Goal: Task Accomplishment & Management: Complete application form

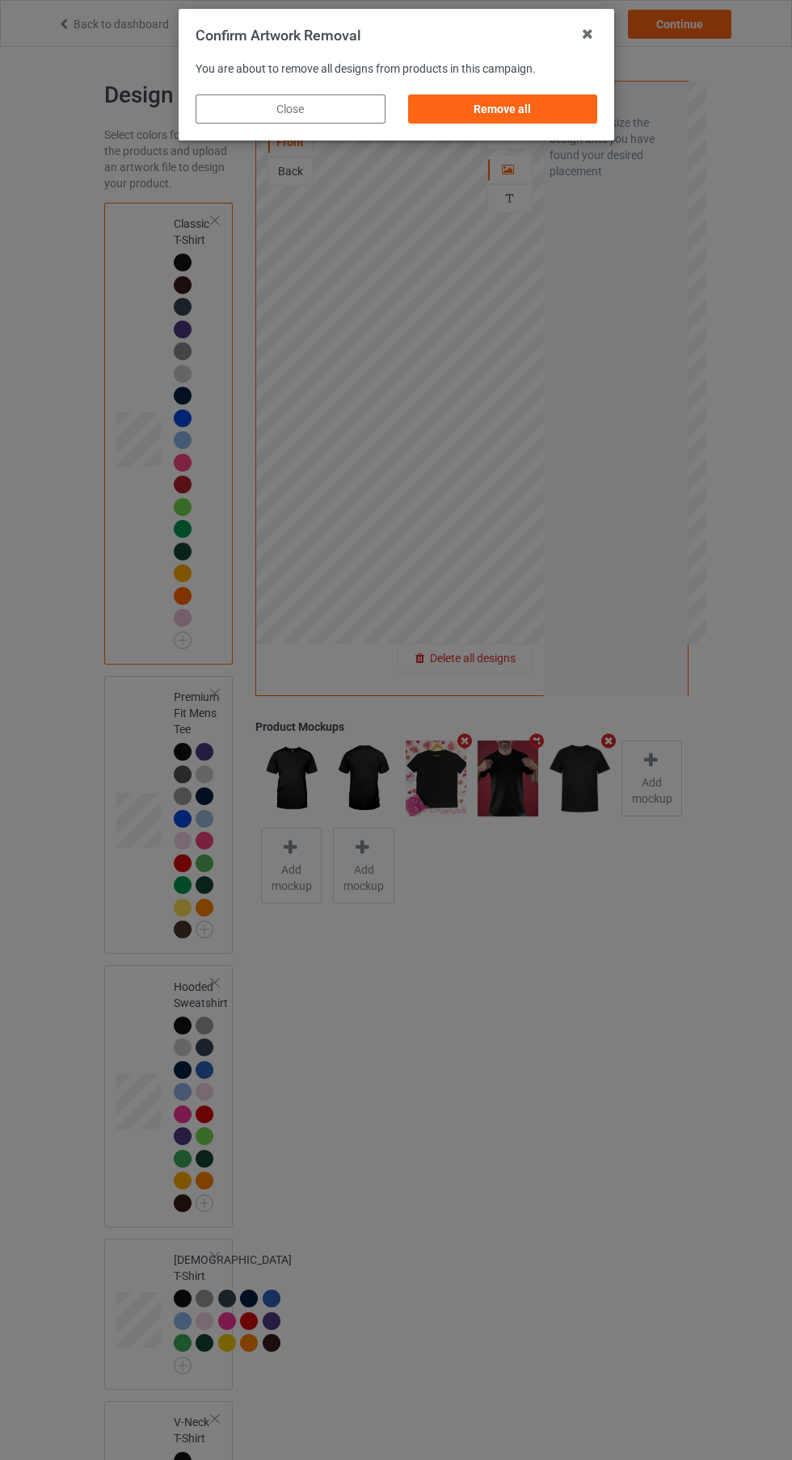
click at [530, 112] on div "Remove all" at bounding box center [502, 109] width 190 height 29
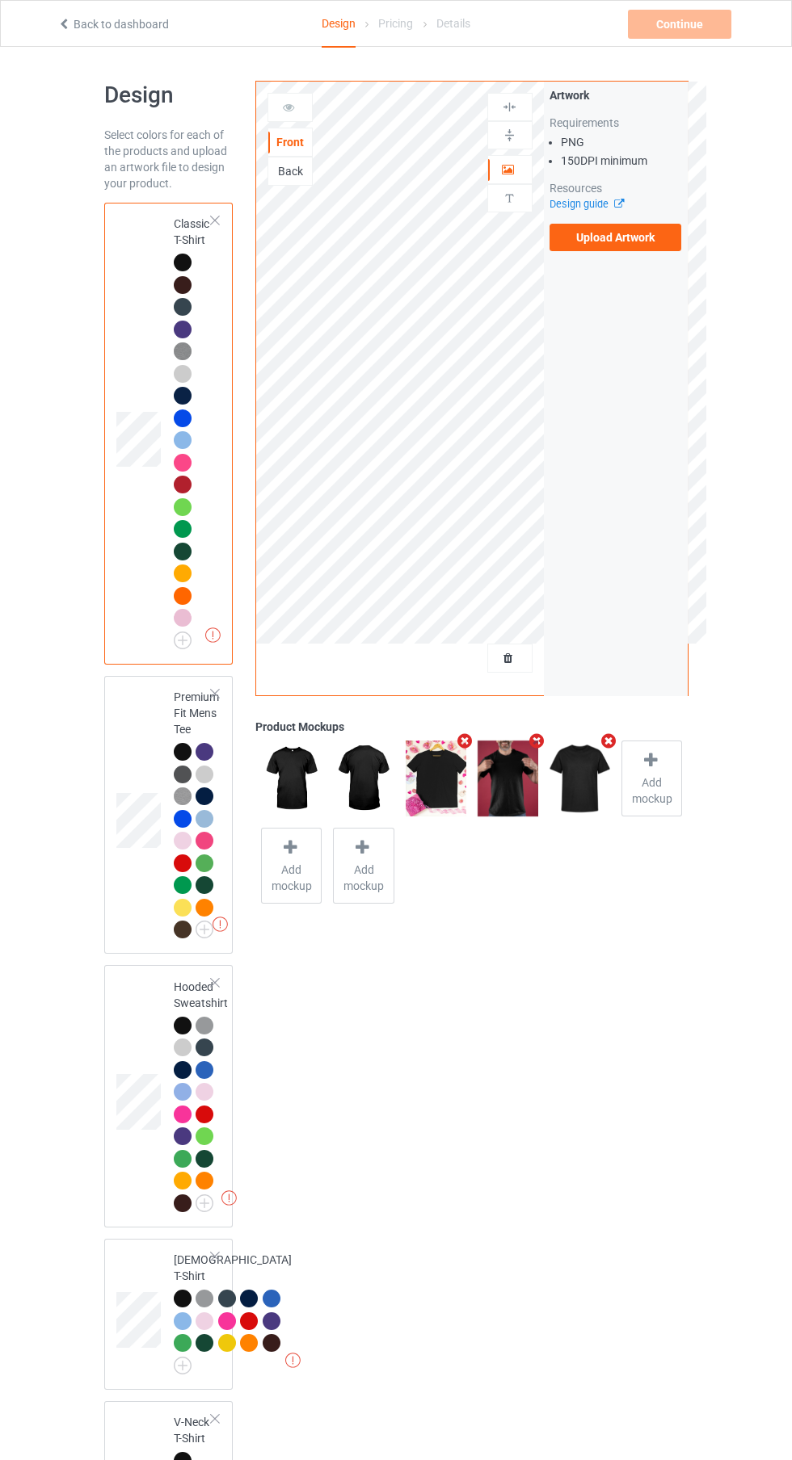
click at [627, 237] on label "Upload Artwork" at bounding box center [615, 237] width 132 height 27
click at [0, 0] on input "Upload Artwork" at bounding box center [0, 0] width 0 height 0
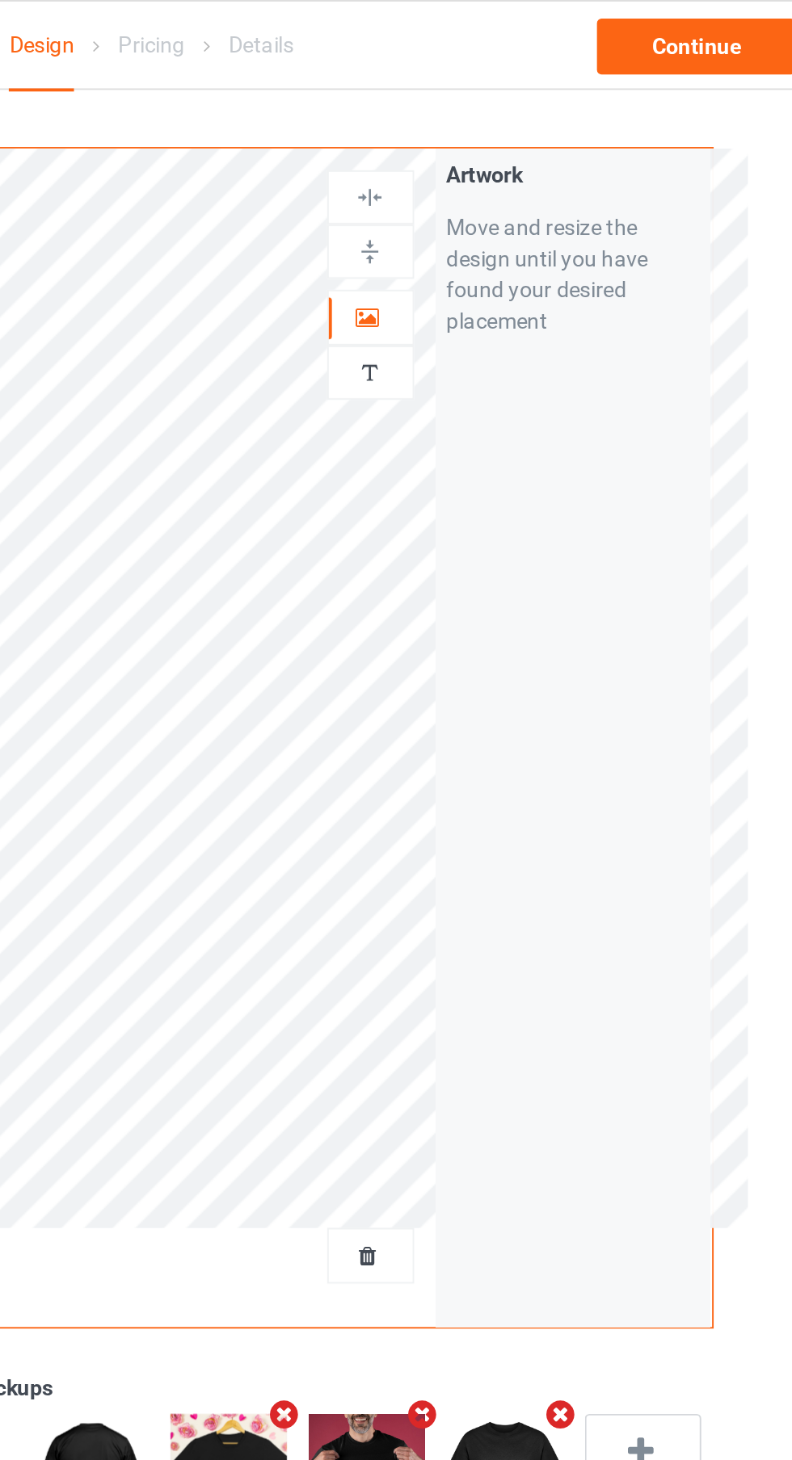
scroll to position [3, 0]
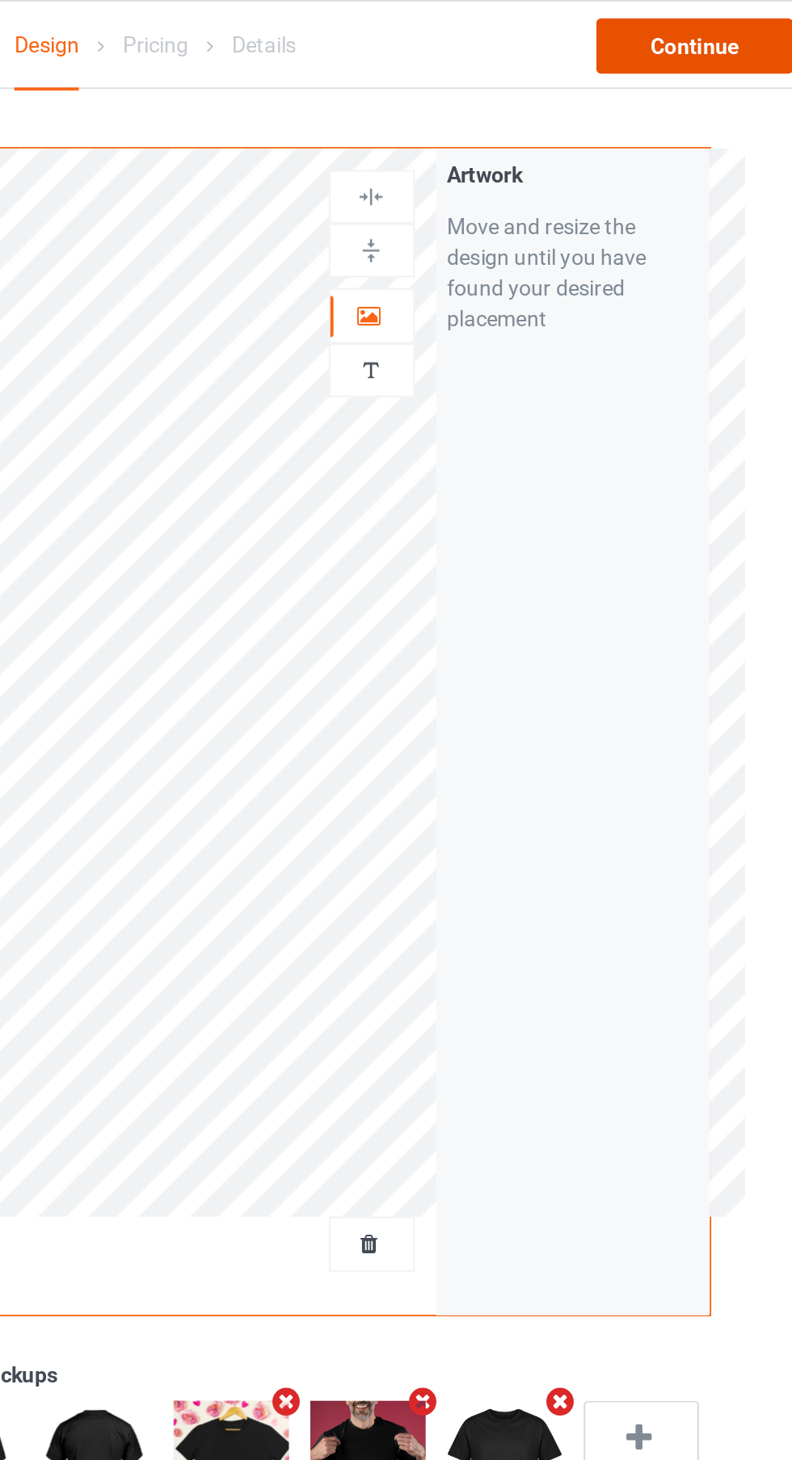
click at [692, 32] on div "Continue" at bounding box center [679, 24] width 103 height 29
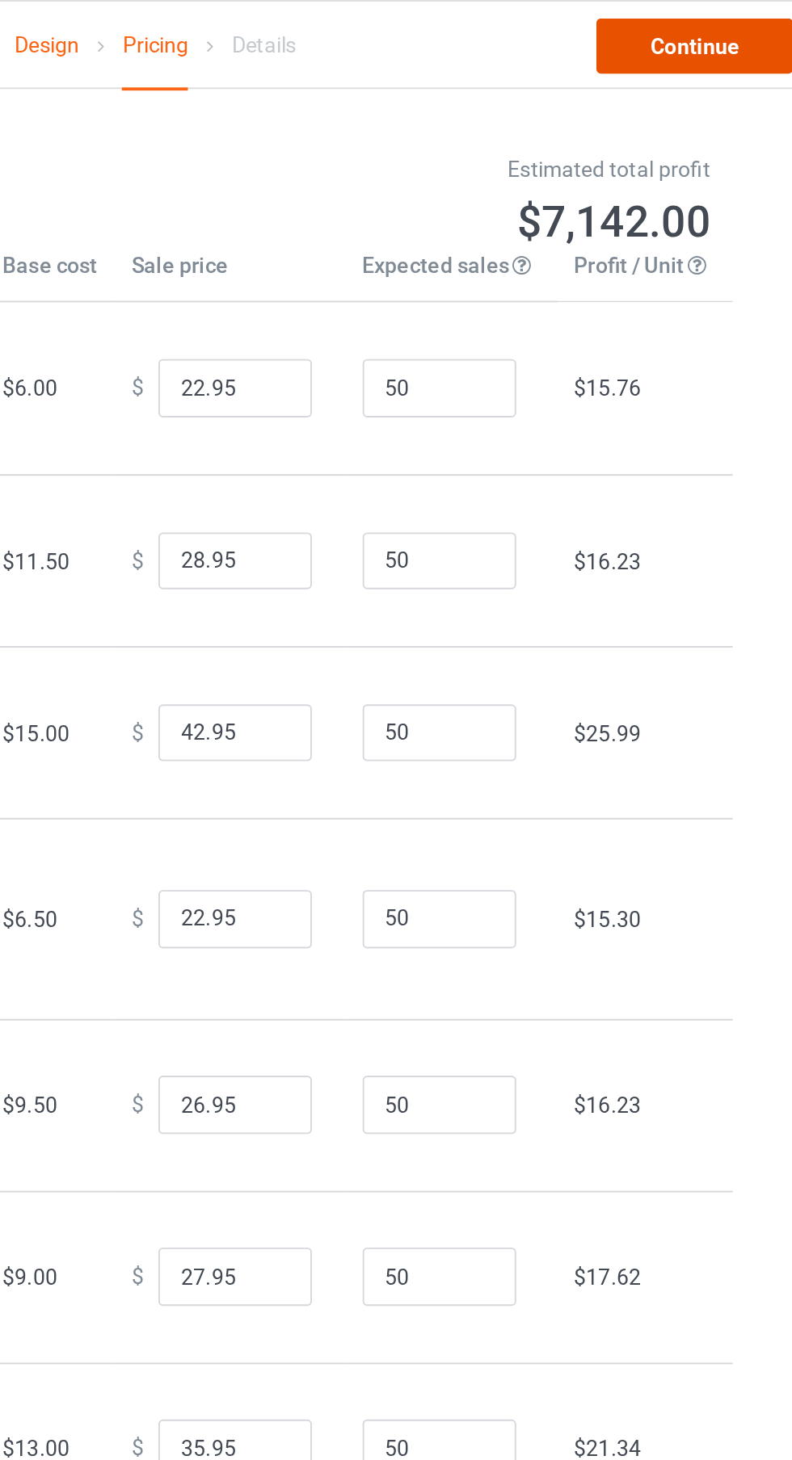
click at [692, 16] on link "Continue" at bounding box center [679, 24] width 103 height 29
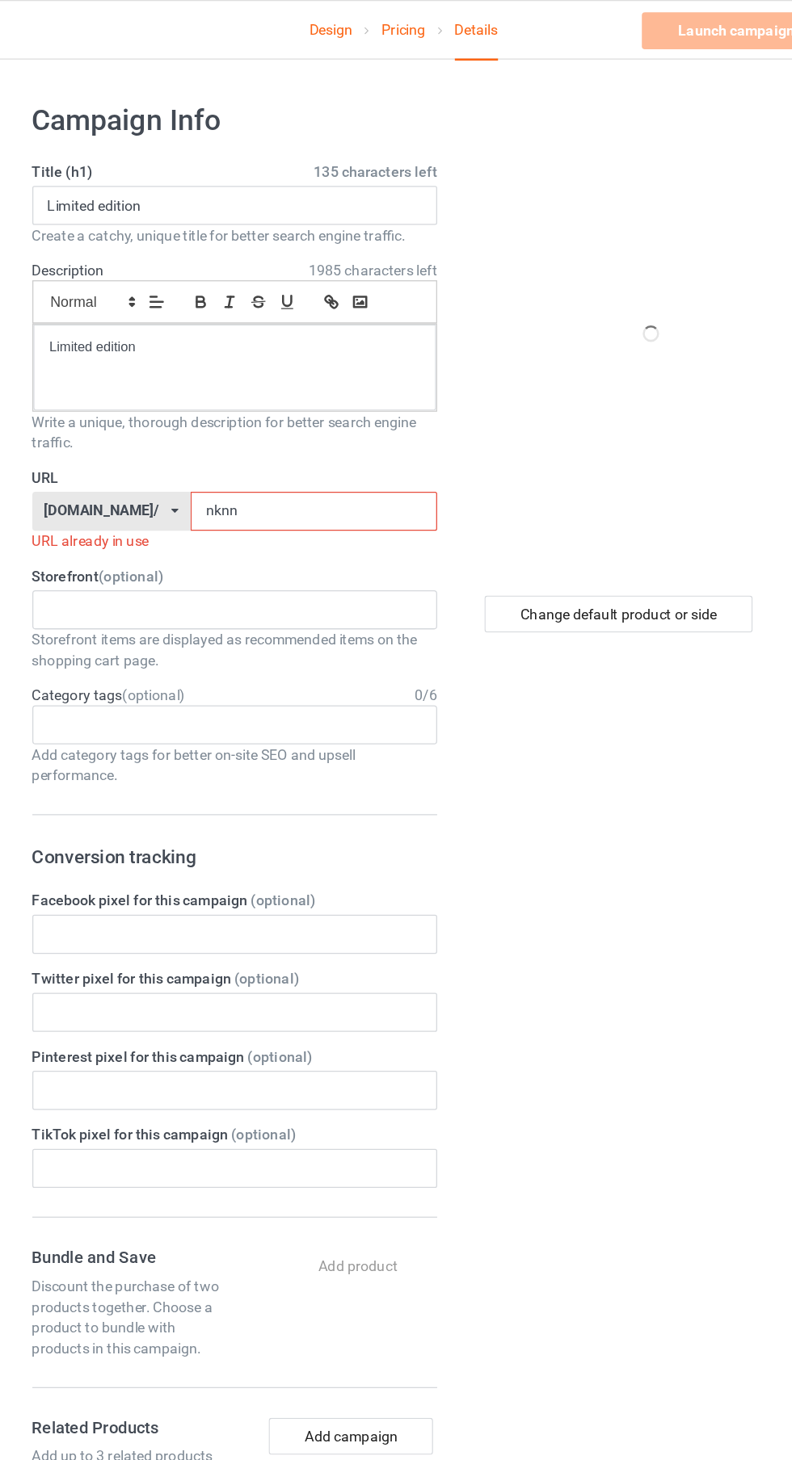
click at [349, 402] on input "nknn" at bounding box center [326, 402] width 194 height 31
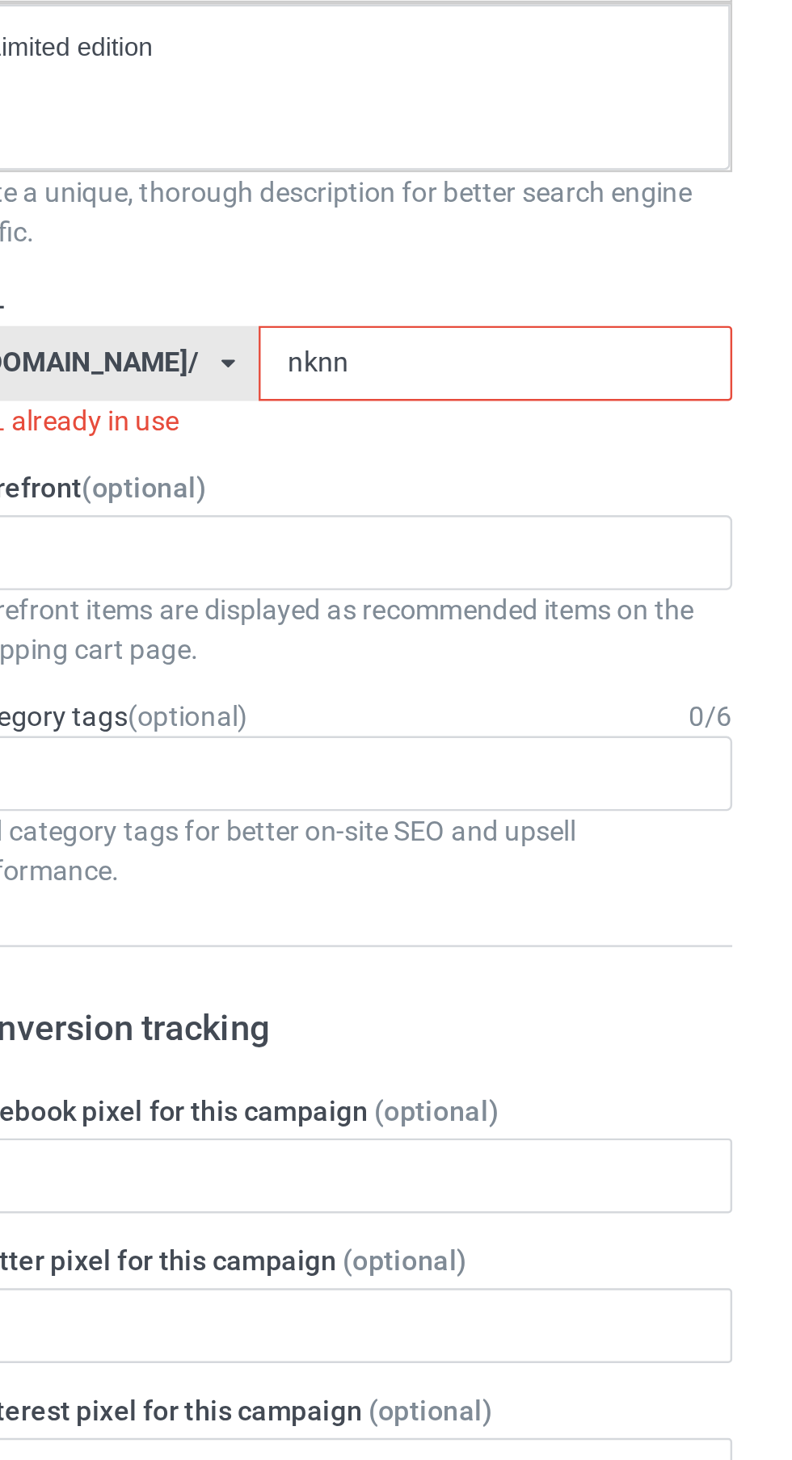
type input "nknn9"
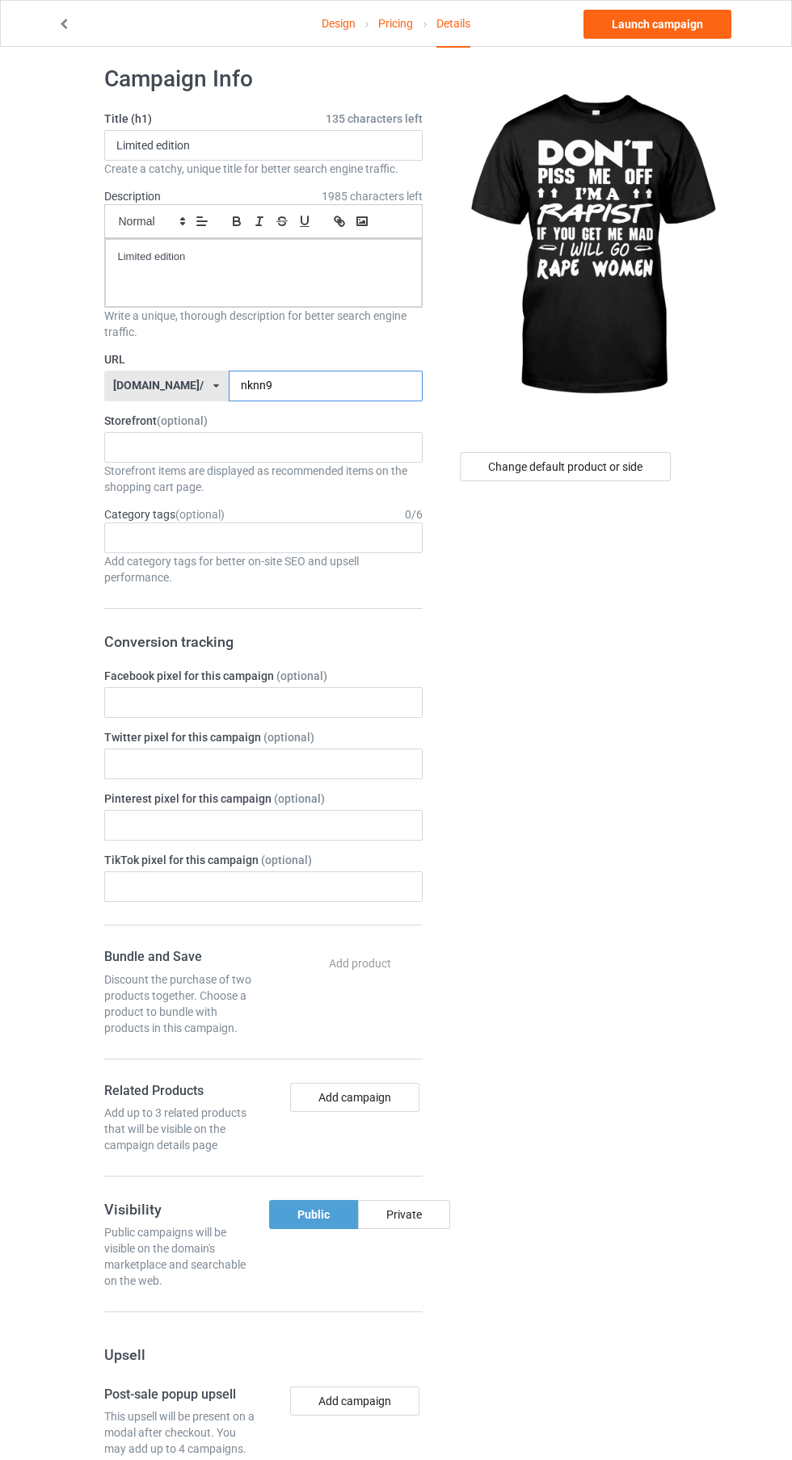
scroll to position [16, 0]
click at [691, 31] on link "Launch campaign" at bounding box center [657, 24] width 148 height 29
